Goal: Task Accomplishment & Management: Manage account settings

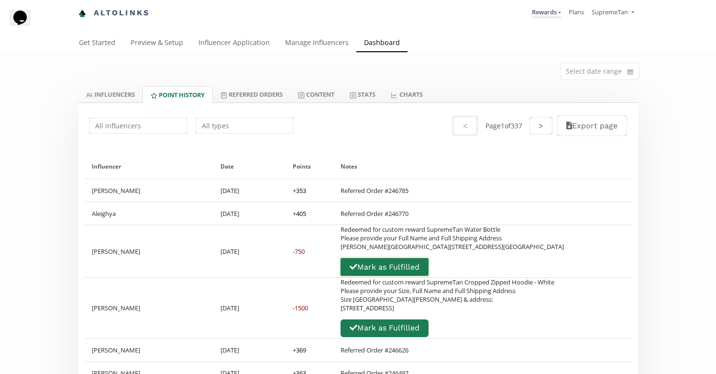
click at [430, 256] on button "Mark as Fulfilled" at bounding box center [384, 266] width 91 height 21
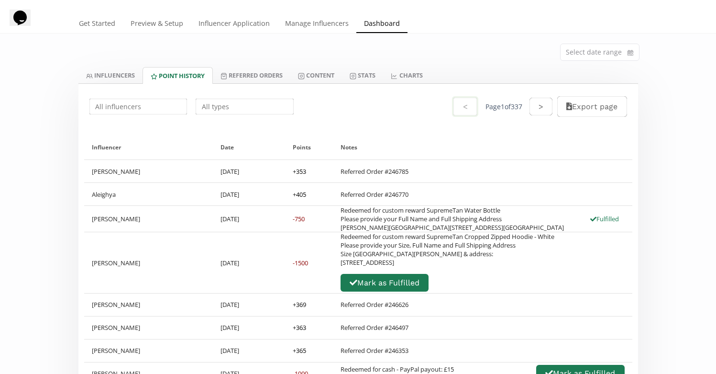
scroll to position [77, 0]
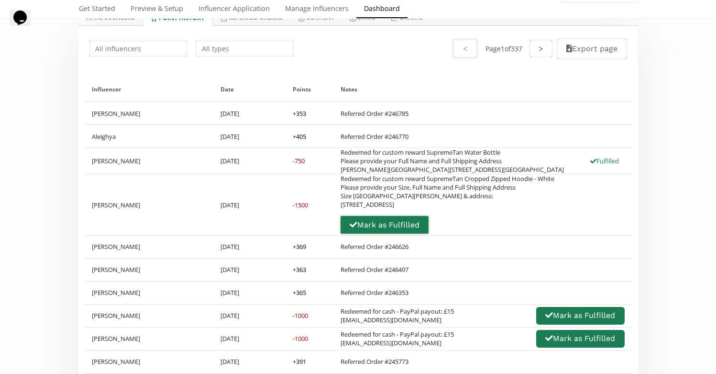
click at [412, 234] on button "Mark as Fulfilled" at bounding box center [384, 224] width 91 height 21
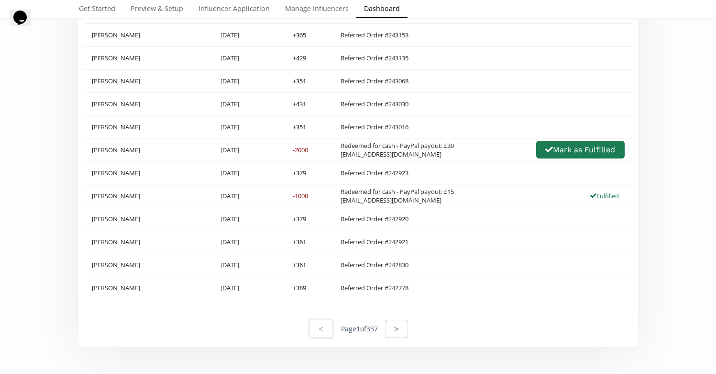
scroll to position [0, 0]
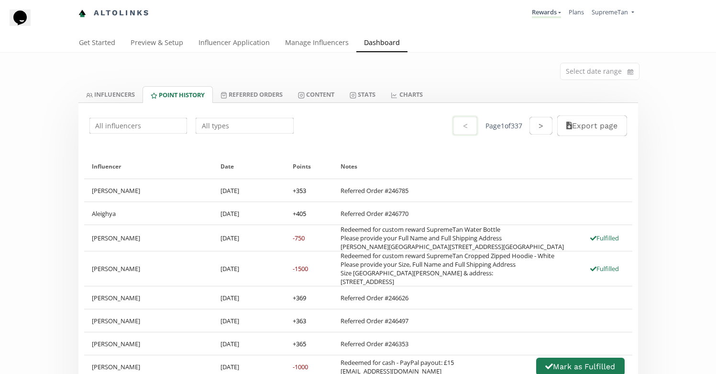
click at [325, 42] on link "Manage Influencers" at bounding box center [317, 43] width 79 height 19
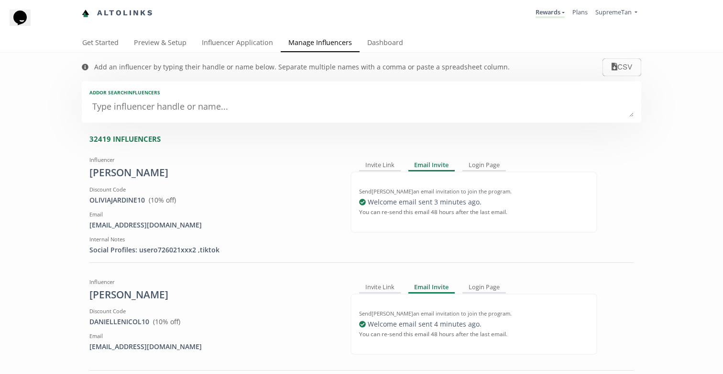
click at [149, 108] on textarea at bounding box center [361, 107] width 545 height 19
paste textarea "[EMAIL_ADDRESS][DOMAIN_NAME]"
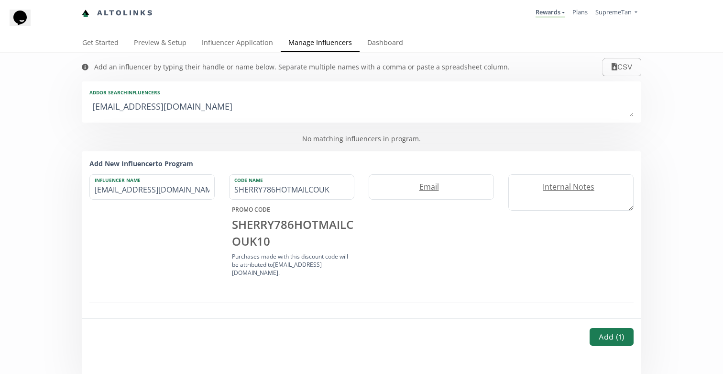
drag, startPoint x: 202, startPoint y: 111, endPoint x: 127, endPoint y: 105, distance: 75.3
click at [127, 105] on textarea "[EMAIL_ADDRESS][DOMAIN_NAME]" at bounding box center [361, 107] width 545 height 19
type textarea "Sherry78"
type input "Sherry78"
type input "[PERSON_NAME]"
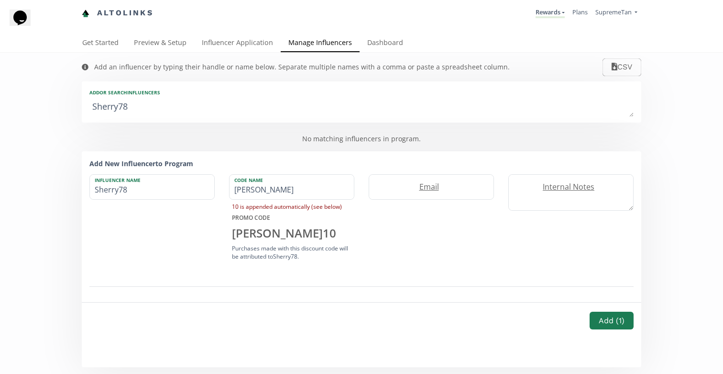
type textarea "Sherry7"
type input "Sherry7"
type textarea "[PERSON_NAME]"
type input "[PERSON_NAME]"
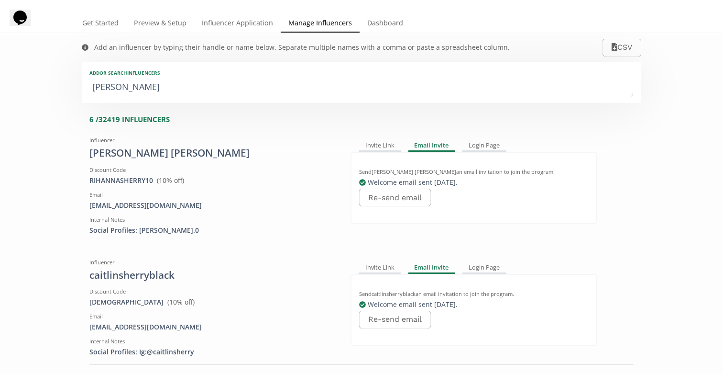
scroll to position [22, 0]
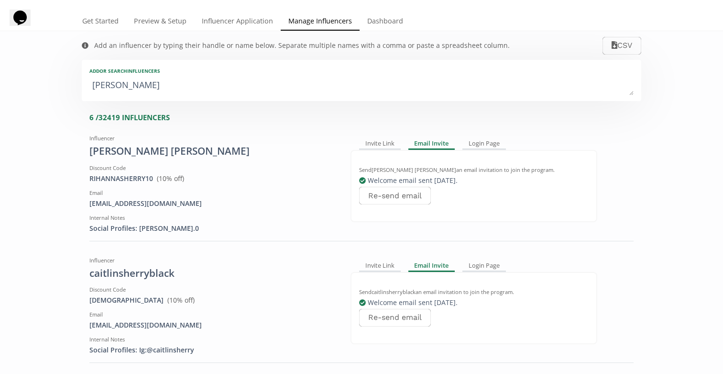
type textarea "[PERSON_NAME]"
drag, startPoint x: 51, startPoint y: 136, endPoint x: 84, endPoint y: 100, distance: 48.4
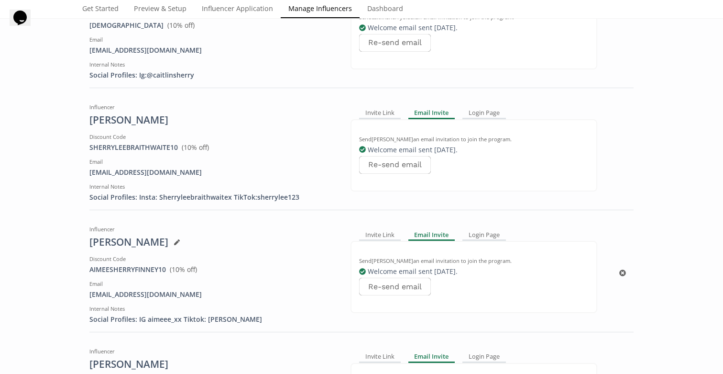
scroll to position [0, 0]
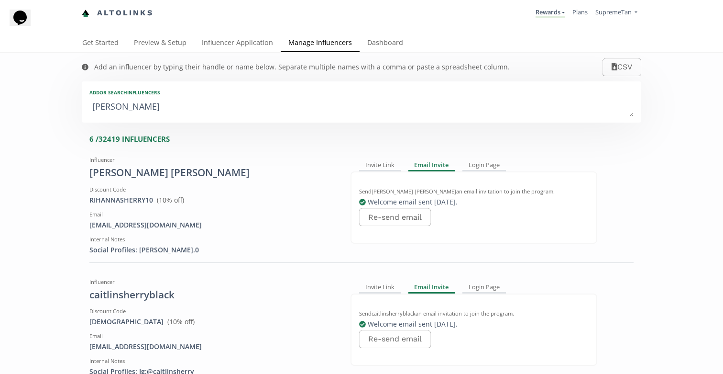
drag, startPoint x: 138, startPoint y: 102, endPoint x: 31, endPoint y: 100, distance: 106.7
